Goal: Communication & Community: Answer question/provide support

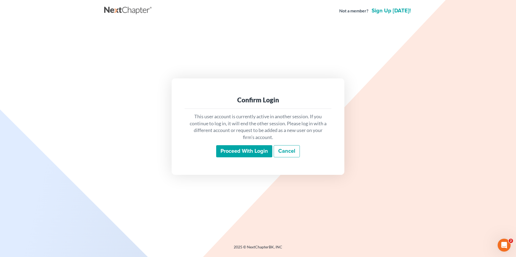
click at [233, 151] on input "Proceed with login" at bounding box center [244, 151] width 56 height 12
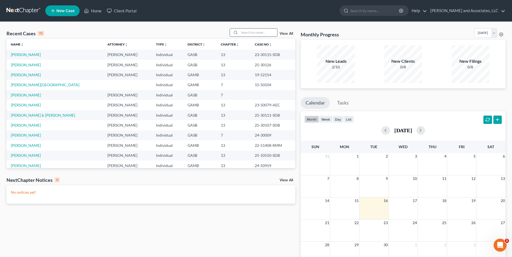
click at [246, 34] on input "search" at bounding box center [258, 33] width 38 height 8
type input "[PERSON_NAME]"
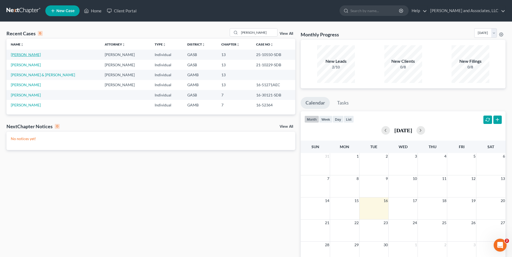
click at [28, 55] on link "[PERSON_NAME]" at bounding box center [26, 54] width 30 height 5
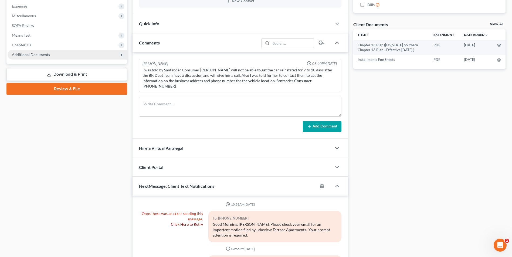
scroll to position [135, 0]
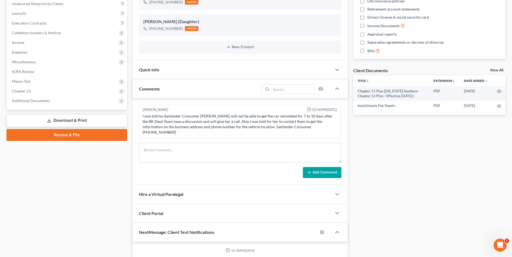
click at [75, 123] on link "Download & Print" at bounding box center [66, 120] width 121 height 13
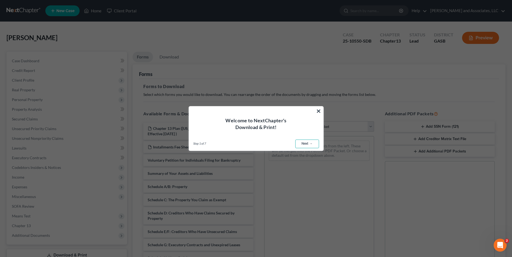
click at [301, 148] on link "Next →" at bounding box center [307, 144] width 24 height 9
select select "0"
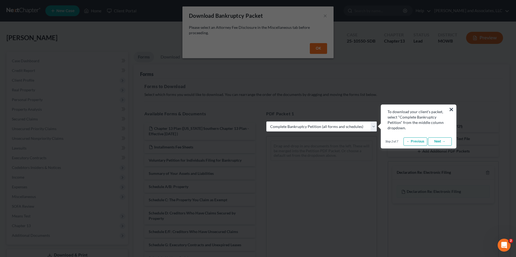
drag, startPoint x: 451, startPoint y: 109, endPoint x: 444, endPoint y: 110, distance: 7.2
click at [451, 109] on button "×" at bounding box center [451, 109] width 5 height 9
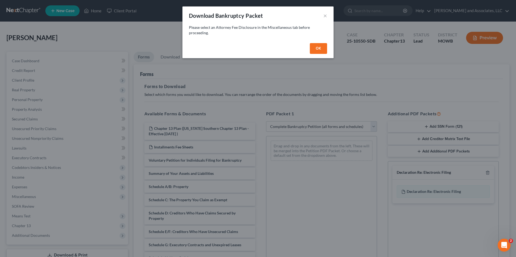
click at [318, 50] on button "OK" at bounding box center [318, 48] width 17 height 11
select select
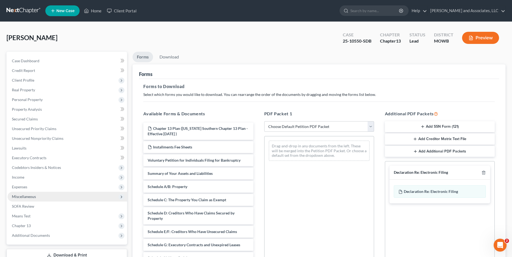
click at [31, 196] on span "Miscellaneous" at bounding box center [24, 197] width 24 height 5
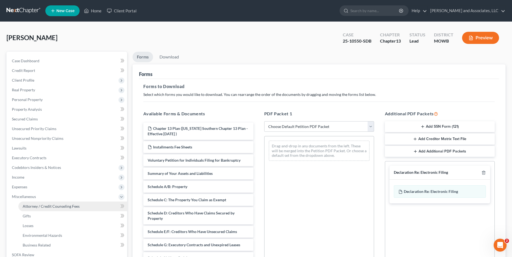
click at [40, 205] on span "Attorney / Credit Counseling Fees" at bounding box center [51, 206] width 57 height 5
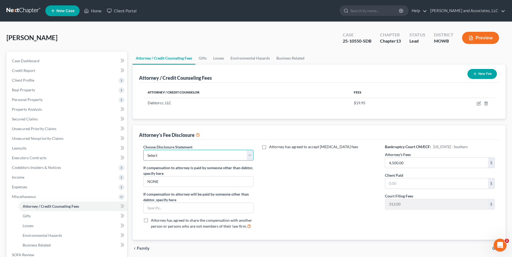
click at [252, 152] on select "Select Attorney for Debtors" at bounding box center [198, 155] width 110 height 11
select select "0"
click at [143, 150] on select "Select Attorney for Debtors" at bounding box center [198, 155] width 110 height 11
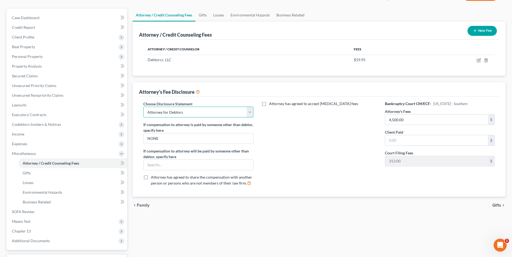
scroll to position [88, 0]
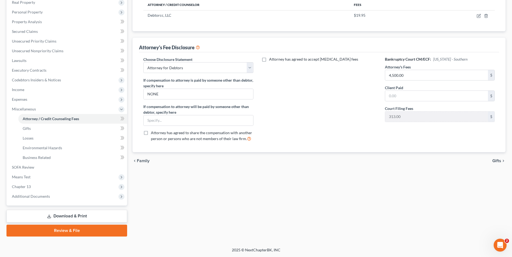
click at [497, 159] on span "Gifts" at bounding box center [496, 161] width 9 height 4
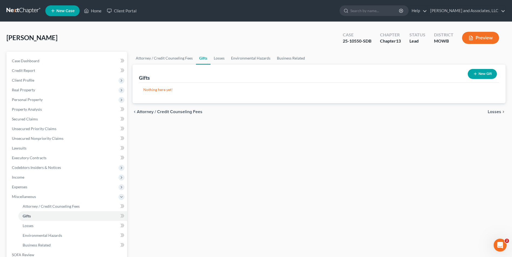
click at [495, 111] on span "Losses" at bounding box center [494, 112] width 13 height 4
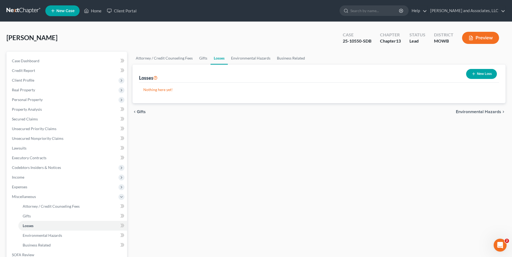
click at [489, 111] on span "Environmental Hazards" at bounding box center [478, 112] width 45 height 4
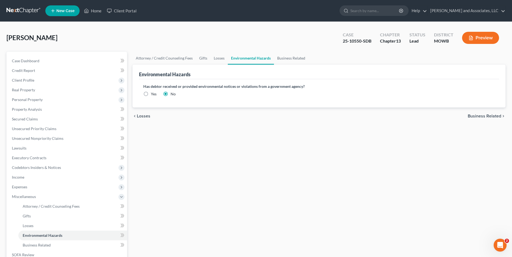
click at [481, 118] on span "Business Related" at bounding box center [484, 116] width 33 height 4
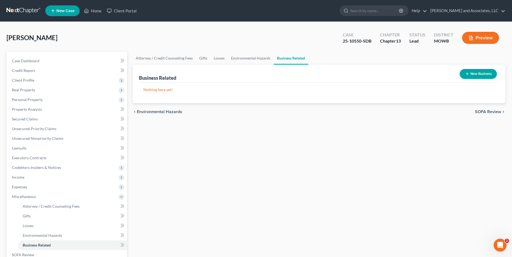
click at [481, 112] on span "SOFA Review" at bounding box center [488, 112] width 26 height 4
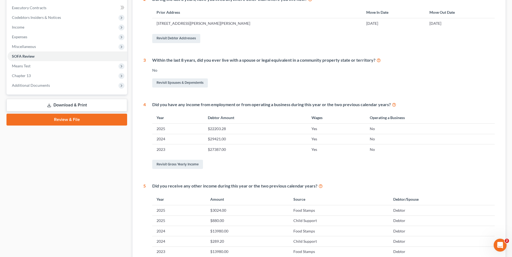
scroll to position [191, 0]
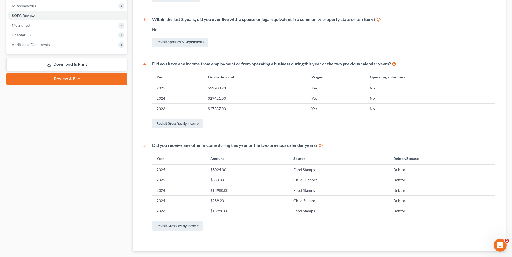
drag, startPoint x: 65, startPoint y: 63, endPoint x: 68, endPoint y: 64, distance: 3.7
click at [65, 63] on link "Download & Print" at bounding box center [66, 64] width 121 height 13
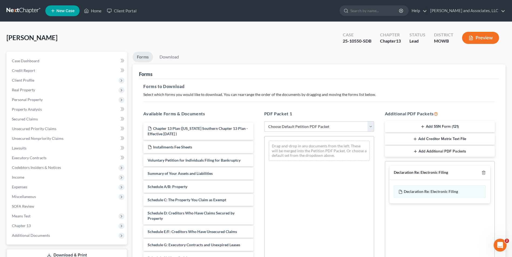
click at [371, 127] on select "Choose Default Petition PDF Packet Complete Bankruptcy Petition (all forms and …" at bounding box center [319, 126] width 110 height 11
select select "0"
click at [264, 121] on select "Choose Default Petition PDF Packet Complete Bankruptcy Petition (all forms and …" at bounding box center [319, 126] width 110 height 11
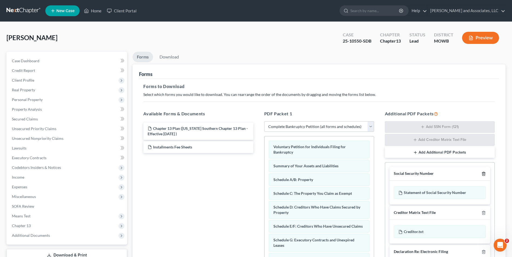
click at [481, 175] on icon "button" at bounding box center [483, 174] width 4 height 4
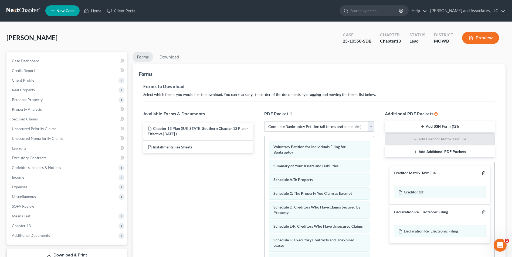
click at [483, 174] on line "button" at bounding box center [483, 173] width 0 height 1
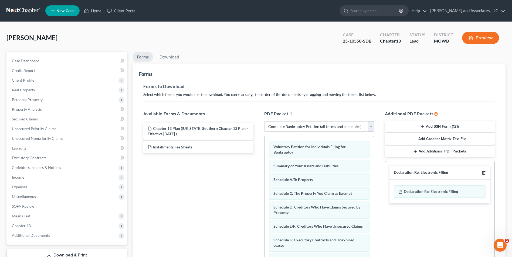
click at [483, 173] on icon "button" at bounding box center [483, 173] width 4 height 4
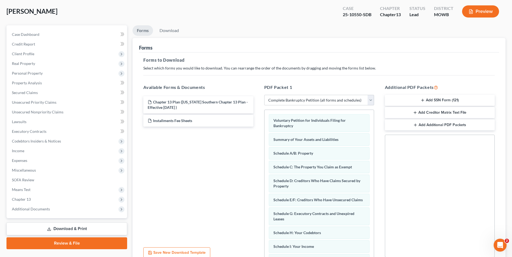
scroll to position [76, 0]
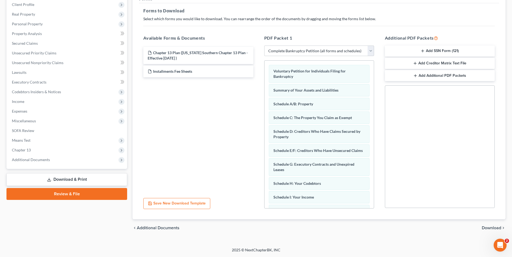
click at [494, 227] on span "Download" at bounding box center [491, 228] width 19 height 4
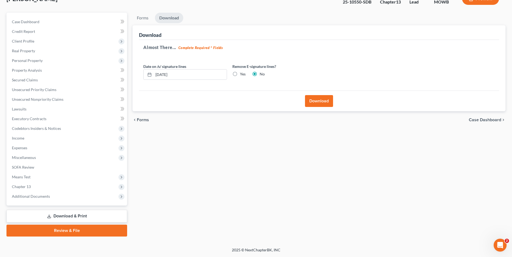
scroll to position [39, 0]
click at [320, 103] on button "Download" at bounding box center [319, 101] width 28 height 12
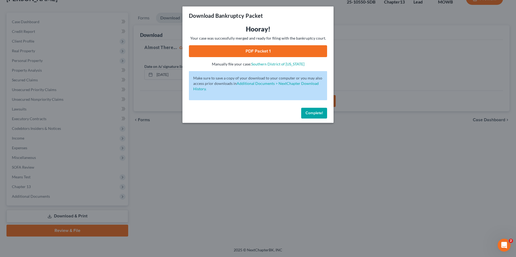
click at [261, 53] on link "PDF Packet 1" at bounding box center [258, 51] width 138 height 12
click at [316, 113] on span "Complete!" at bounding box center [313, 113] width 17 height 5
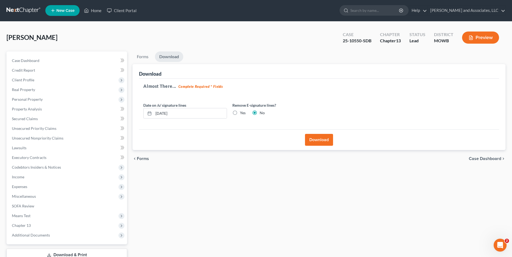
scroll to position [0, 0]
click at [97, 11] on link "Home" at bounding box center [92, 11] width 23 height 10
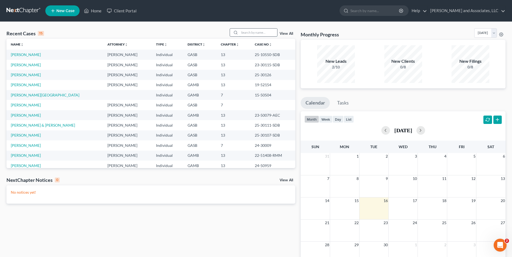
click at [250, 32] on input "search" at bounding box center [258, 33] width 38 height 8
type input "[PERSON_NAME]"
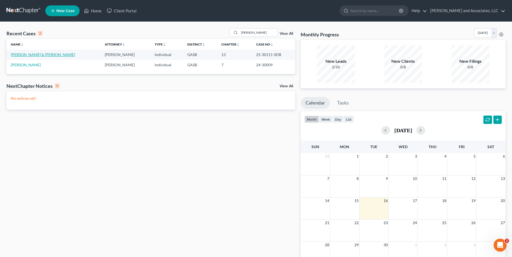
click at [30, 54] on link "[PERSON_NAME] & [PERSON_NAME]" at bounding box center [43, 54] width 64 height 5
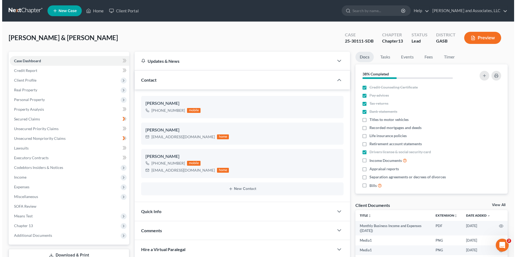
scroll to position [5961, 0]
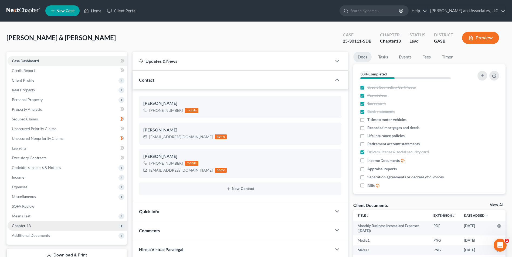
click at [27, 225] on span "Chapter 13" at bounding box center [21, 226] width 19 height 5
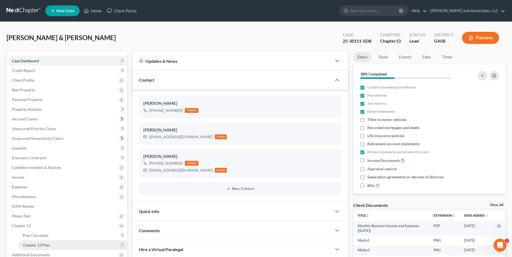
click at [40, 244] on span "Chapter 13 Plan" at bounding box center [36, 245] width 27 height 5
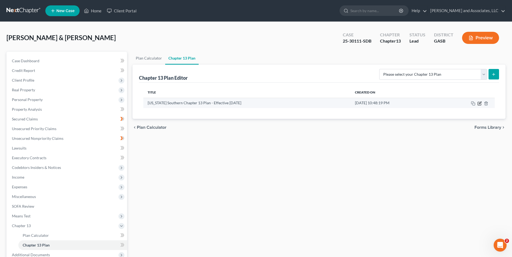
click at [480, 104] on icon "button" at bounding box center [479, 103] width 4 height 4
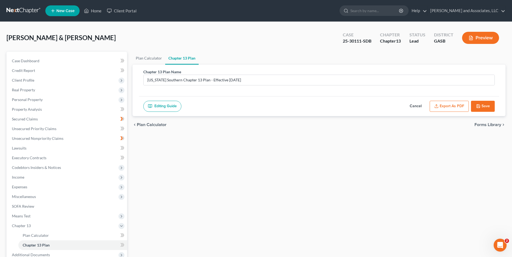
click at [453, 106] on button "Export as PDF" at bounding box center [449, 106] width 39 height 11
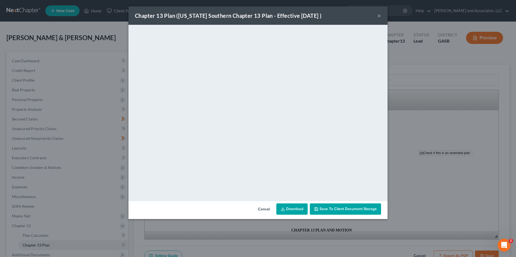
drag, startPoint x: 379, startPoint y: 14, endPoint x: 404, endPoint y: 134, distance: 122.6
drag, startPoint x: 404, startPoint y: 134, endPoint x: 380, endPoint y: 16, distance: 120.4
click at [380, 16] on button "×" at bounding box center [379, 15] width 4 height 6
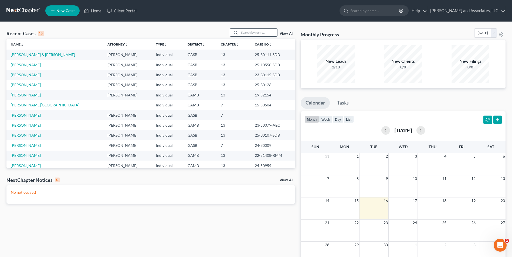
click at [243, 31] on input "search" at bounding box center [258, 33] width 38 height 8
type input "horne"
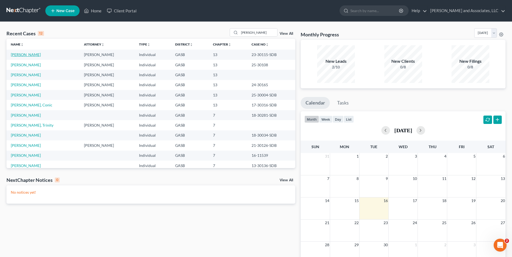
click at [21, 55] on link "[PERSON_NAME]" at bounding box center [26, 54] width 30 height 5
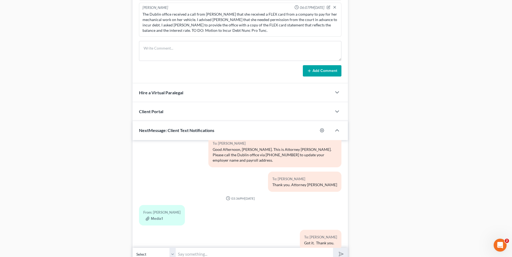
scroll to position [394, 0]
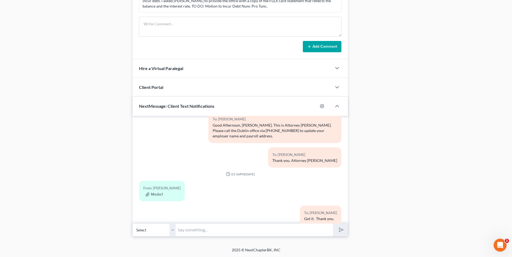
click at [197, 226] on input "text" at bounding box center [254, 230] width 157 height 13
type input "Good Morning, Ms. Horne, Please send me a copy of the Flex card agreement and t…"
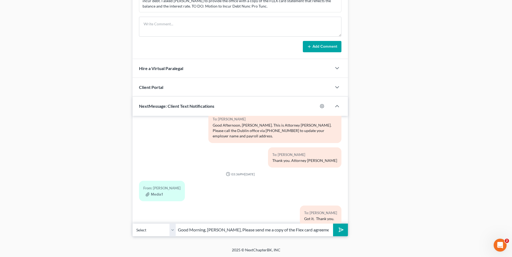
click at [339, 230] on icon "submit" at bounding box center [340, 230] width 8 height 8
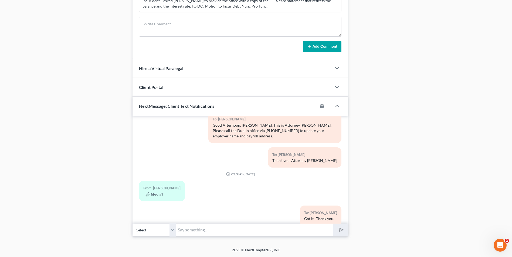
scroll to position [2267, 0]
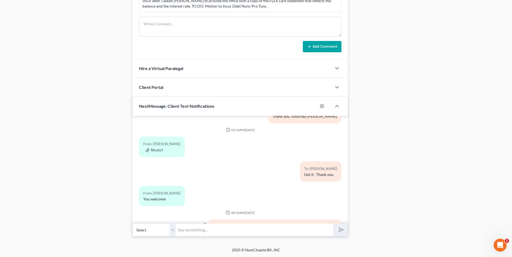
click at [200, 229] on input "text" at bounding box center [254, 230] width 157 height 13
type input "mwalker@arthurlwalker.com . Thank you. Attorney Michon Walker"
click at [337, 231] on icon "submit" at bounding box center [340, 230] width 8 height 8
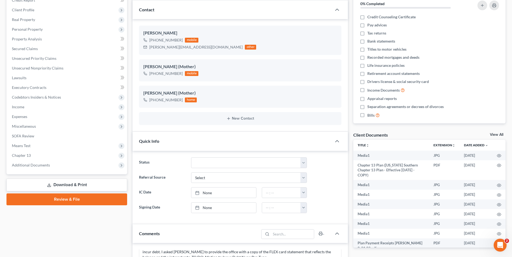
scroll to position [0, 0]
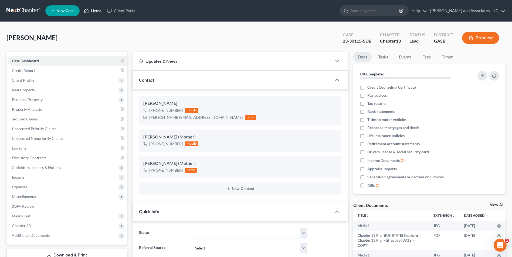
click at [95, 12] on link "Home" at bounding box center [92, 11] width 23 height 10
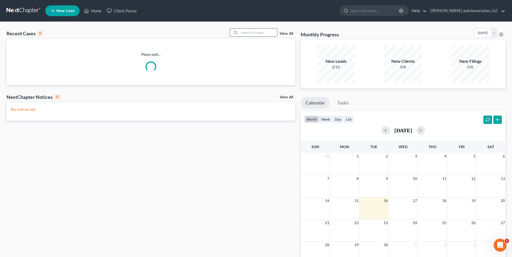
click at [246, 33] on input "search" at bounding box center [258, 33] width 38 height 8
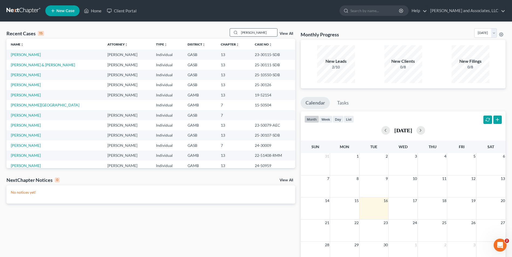
type input "Simpson"
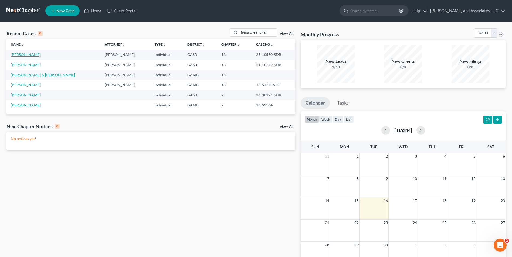
click at [28, 57] on link "[PERSON_NAME]" at bounding box center [26, 54] width 30 height 5
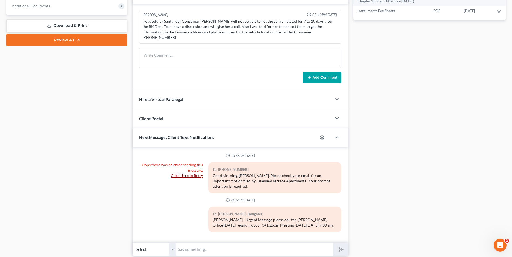
scroll to position [244, 0]
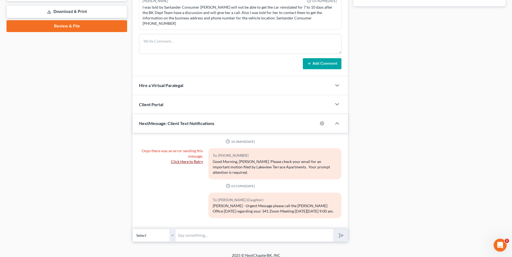
click at [172, 231] on select "Select +1 (762) 218-6509 - Sharese Simpson +1 (706) 872-8540 - Krystal Simpson …" at bounding box center [153, 235] width 43 height 13
click at [189, 232] on input "text" at bounding box center [254, 235] width 157 height 13
drag, startPoint x: 189, startPoint y: 232, endPoint x: 242, endPoint y: 241, distance: 53.9
click at [242, 241] on div "Petition Navigation Case Dashboard Payments Invoices Payments Payments Credit R…" at bounding box center [255, 27] width 499 height 439
click at [211, 232] on input "Good Morning" at bounding box center [254, 235] width 157 height 13
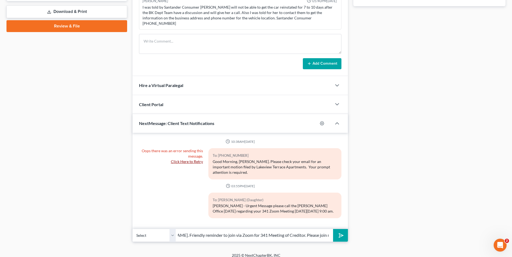
scroll to position [0, 54]
type input "Good Morning, Ms. Simpson. Friendly reminder to join via Zoom for 341 Meeting o…"
click at [342, 233] on icon "submit" at bounding box center [339, 235] width 5 height 5
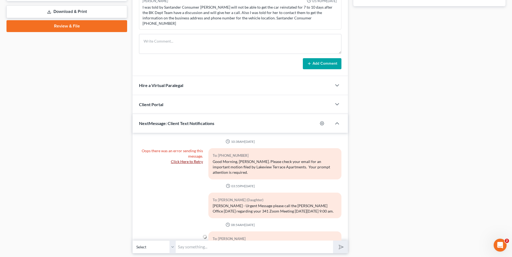
scroll to position [28, 0]
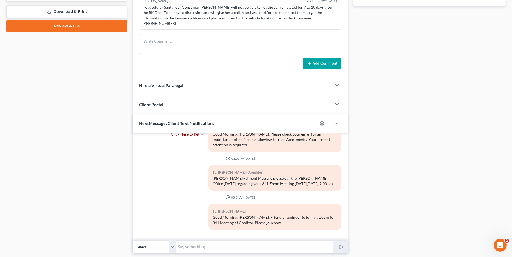
click at [193, 241] on input "text" at bounding box center [254, 247] width 157 height 13
paste input "https://zoom.us/join"
click at [193, 241] on input "https://zoom.us/join Login: 335 999 0110 Passcode: 97904" at bounding box center [254, 247] width 157 height 13
click at [293, 243] on input "https://zoom.us/join Login: 335 999 0110 Passcode: 97904" at bounding box center [254, 247] width 157 height 13
type input "https://zoom.us/join Login: 335 999 0110 Passcode: 9790417474"
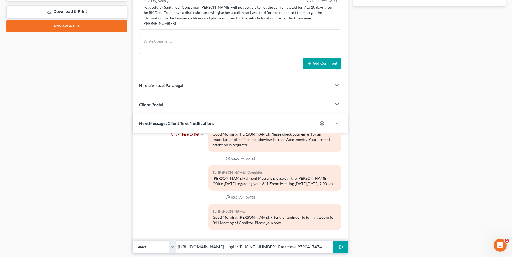
click at [338, 244] on icon "submit" at bounding box center [340, 248] width 8 height 8
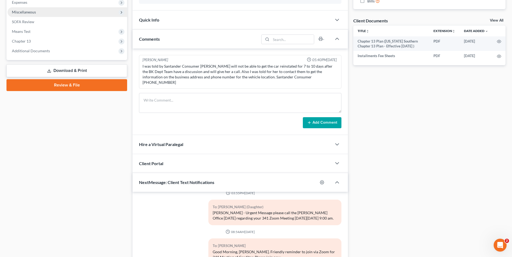
scroll to position [135, 0]
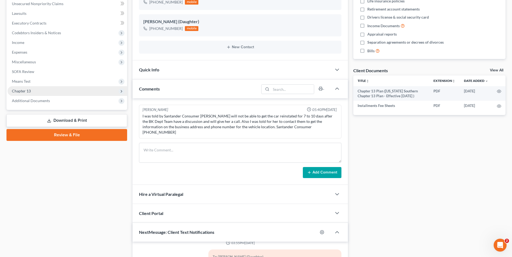
click at [26, 93] on span "Chapter 13" at bounding box center [21, 91] width 19 height 5
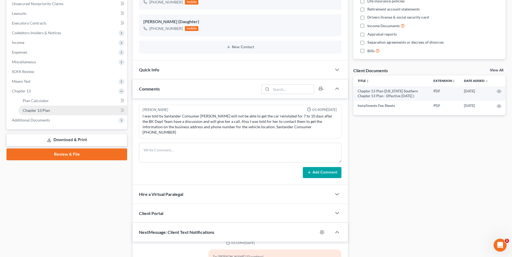
click at [36, 110] on span "Chapter 13 Plan" at bounding box center [36, 110] width 27 height 5
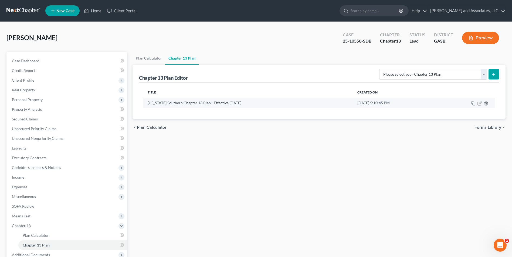
click at [478, 104] on icon "button" at bounding box center [479, 103] width 4 height 4
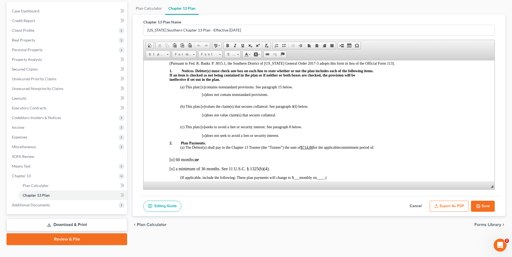
scroll to position [59, 0]
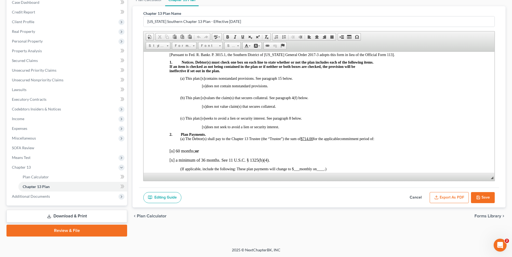
drag, startPoint x: 514, startPoint y: 128, endPoint x: 246, endPoint y: 107, distance: 268.5
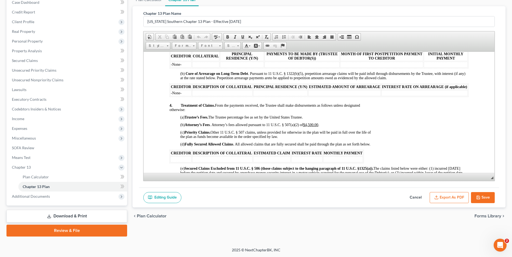
scroll to position [378, 0]
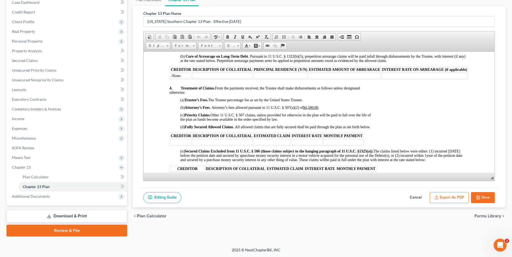
click at [360, 192] on div "Editing Guide Cancel Export as PDF Save" at bounding box center [319, 198] width 360 height 20
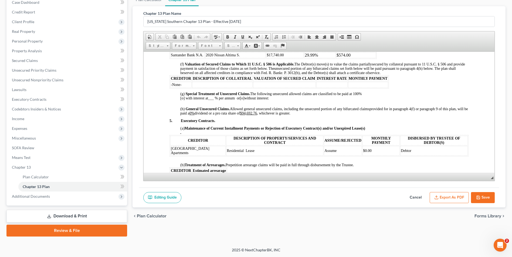
scroll to position [513, 0]
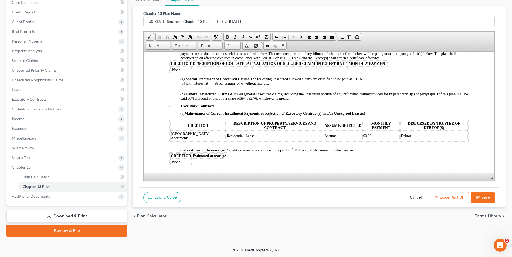
drag, startPoint x: 406, startPoint y: 200, endPoint x: 409, endPoint y: 203, distance: 3.6
click at [406, 200] on button "Cancel" at bounding box center [416, 197] width 24 height 11
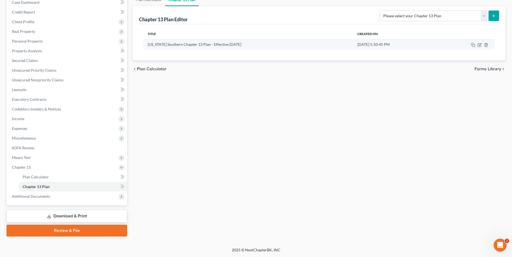
click at [479, 47] on td at bounding box center [465, 44] width 57 height 10
click at [479, 45] on icon "button" at bounding box center [479, 45] width 4 height 4
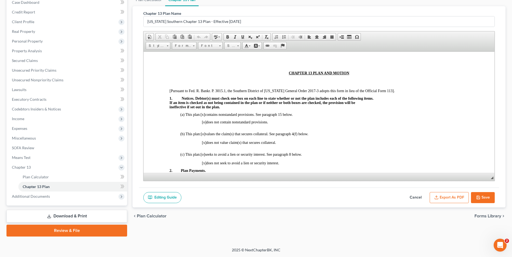
scroll to position [97, 0]
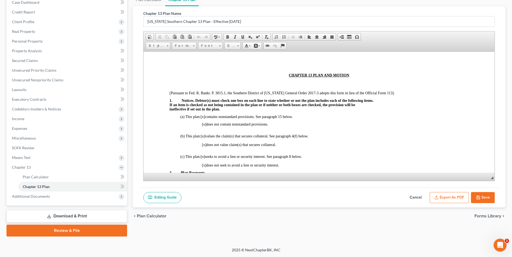
click at [463, 198] on button "Export as PDF" at bounding box center [449, 197] width 39 height 11
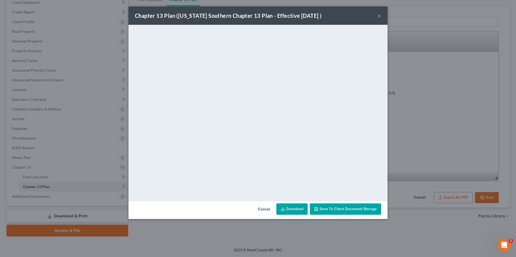
click at [297, 207] on link "Download" at bounding box center [291, 209] width 31 height 11
drag, startPoint x: 317, startPoint y: 15, endPoint x: 430, endPoint y: 17, distance: 113.1
click at [430, 17] on div "Chapter 13 Plan (Georgia Southern Chapter 13 Plan - Effective 12/1/17 ) × <obje…" at bounding box center [258, 128] width 516 height 257
click at [155, 243] on div "Chapter 13 Plan (Georgia Southern Chapter 13 Plan - Effective 12/1/17 ) × <obje…" at bounding box center [258, 128] width 516 height 257
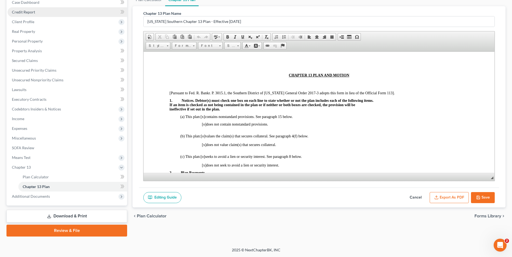
scroll to position [0, 0]
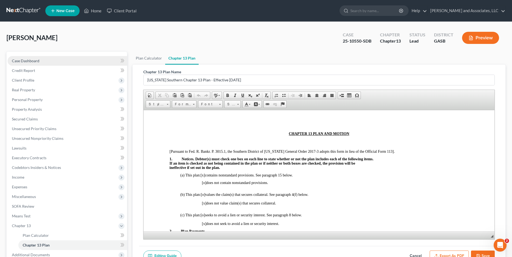
click at [37, 57] on link "Case Dashboard" at bounding box center [68, 61] width 120 height 10
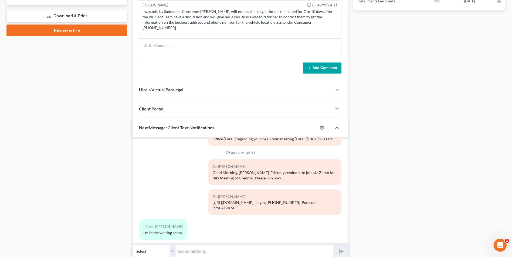
scroll to position [256, 0]
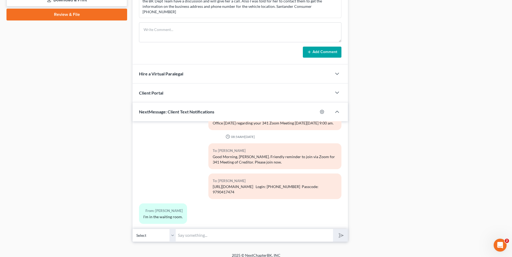
click at [196, 229] on input "text" at bounding box center [254, 235] width 157 height 13
type input "Great. Thank you."
click at [333, 229] on button "submit" at bounding box center [340, 235] width 15 height 13
